Goal: Information Seeking & Learning: Learn about a topic

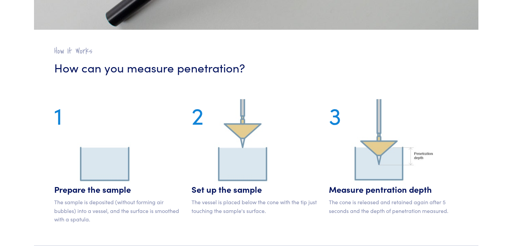
scroll to position [606, 0]
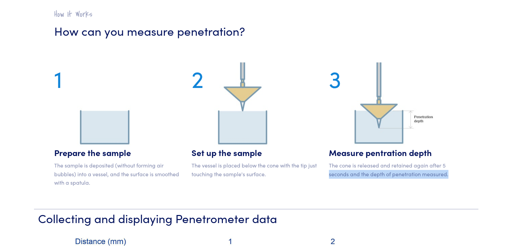
drag, startPoint x: 329, startPoint y: 176, endPoint x: 450, endPoint y: 174, distance: 120.9
click at [450, 174] on p "The cone is released and retained again after 5 seconds and the depth of penetr…" at bounding box center [393, 169] width 129 height 17
copy p "seconds and the depth of penetration measured."
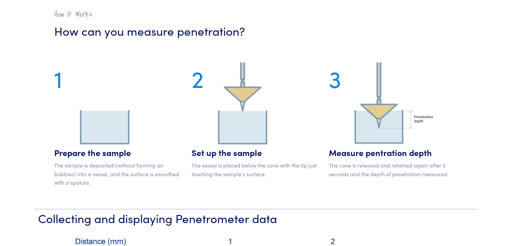
click at [329, 158] on div "3 Measure pentration depth The cone is released and retained again after 5 seco…" at bounding box center [393, 127] width 137 height 130
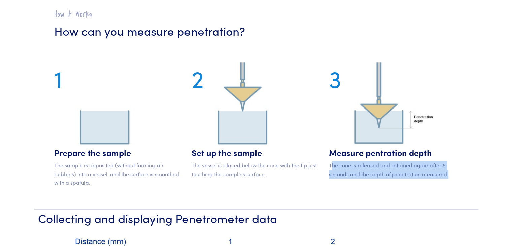
drag, startPoint x: 330, startPoint y: 166, endPoint x: 451, endPoint y: 173, distance: 121.4
click at [451, 173] on p "The cone is released and retained again after 5 seconds and the depth of penetr…" at bounding box center [393, 169] width 129 height 17
copy p "he cone is released and retained again after 5 seconds and the depth of penetra…"
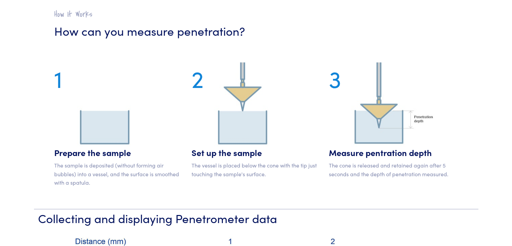
click at [329, 165] on p "The cone is released and retained again after 5 seconds and the depth of penetr…" at bounding box center [393, 169] width 129 height 17
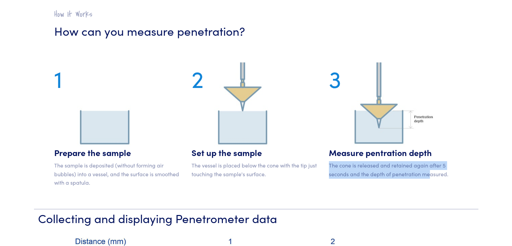
drag, startPoint x: 329, startPoint y: 165, endPoint x: 433, endPoint y: 183, distance: 105.2
click at [430, 183] on div "3 Measure pentration depth The cone is released and retained again after 5 seco…" at bounding box center [393, 127] width 137 height 130
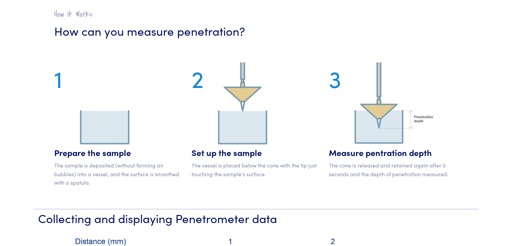
click at [450, 176] on p "The cone is released and retained again after 5 seconds and the depth of penetr…" at bounding box center [393, 169] width 129 height 17
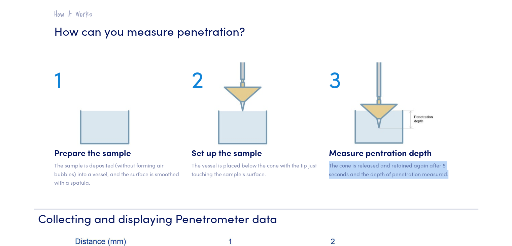
drag, startPoint x: 451, startPoint y: 176, endPoint x: 327, endPoint y: 167, distance: 124.6
click at [327, 167] on div "3 Measure pentration depth The cone is released and retained again after 5 seco…" at bounding box center [393, 127] width 137 height 130
copy p "The cone is released and retained again after 5 seconds and the depth of penetr…"
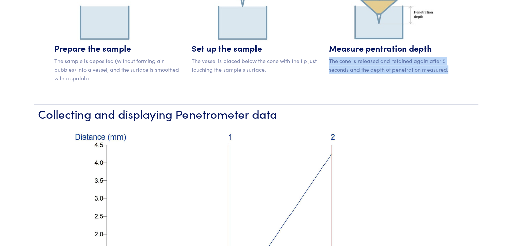
scroll to position [707, 0]
